Goal: Navigation & Orientation: Find specific page/section

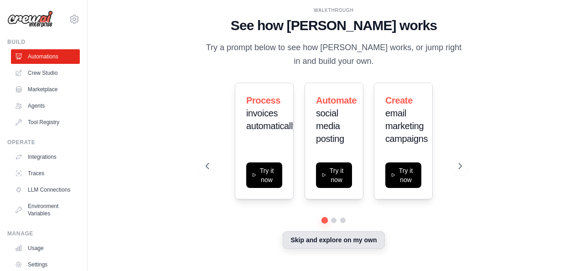
click at [338, 238] on button "Skip and explore on my own" at bounding box center [334, 239] width 102 height 17
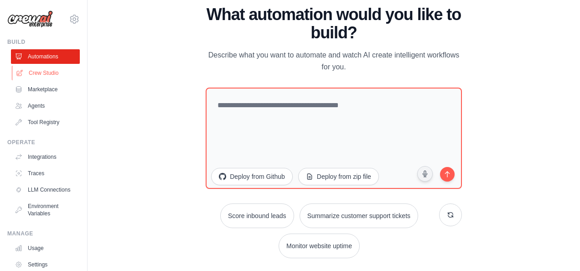
click at [41, 68] on link "Crew Studio" at bounding box center [46, 73] width 69 height 15
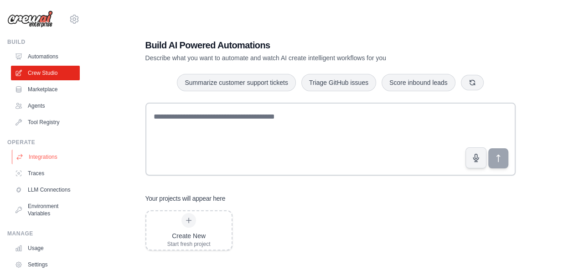
click at [53, 159] on link "Integrations" at bounding box center [46, 157] width 69 height 15
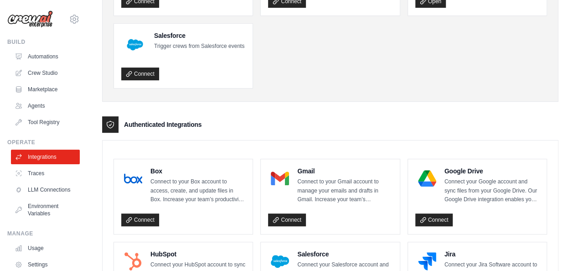
scroll to position [137, 0]
